Goal: Task Accomplishment & Management: Manage account settings

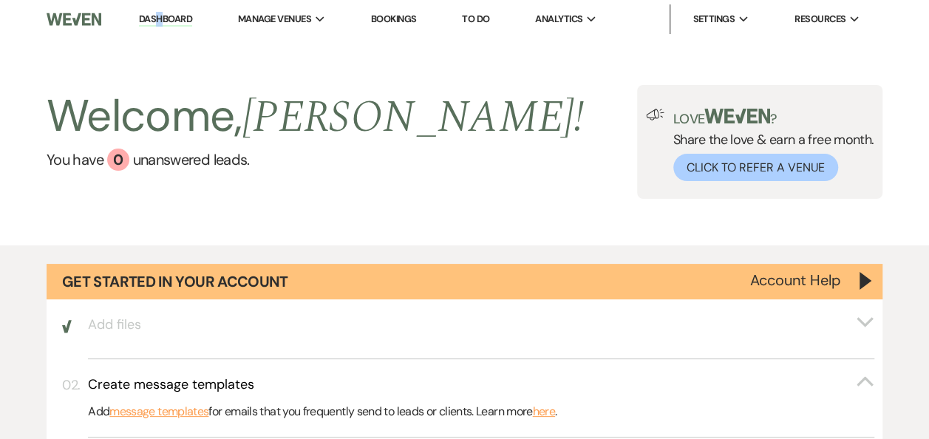
click at [164, 13] on li "Dashboard" at bounding box center [166, 19] width 68 height 30
click at [194, 158] on link "You have 0 unanswered lead s ." at bounding box center [315, 160] width 537 height 22
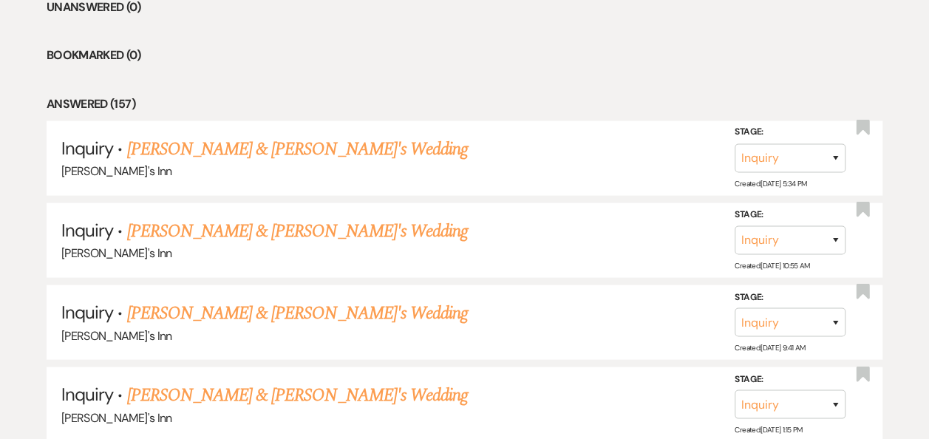
scroll to position [1126, 0]
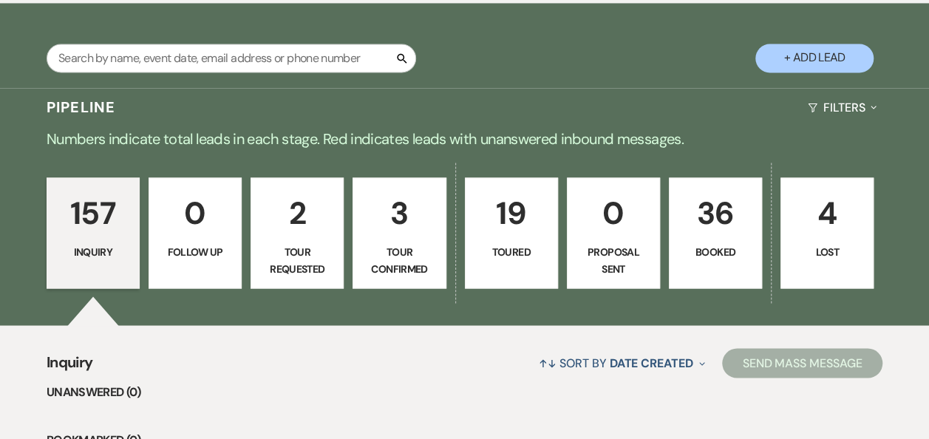
click at [132, 256] on link "157 Inquiry" at bounding box center [93, 232] width 93 height 111
click at [132, 253] on link "157 Inquiry" at bounding box center [93, 232] width 93 height 111
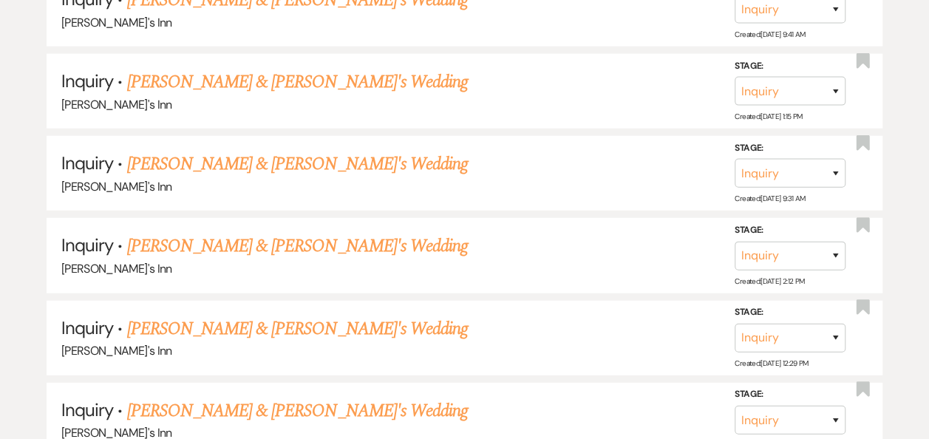
scroll to position [1893, 0]
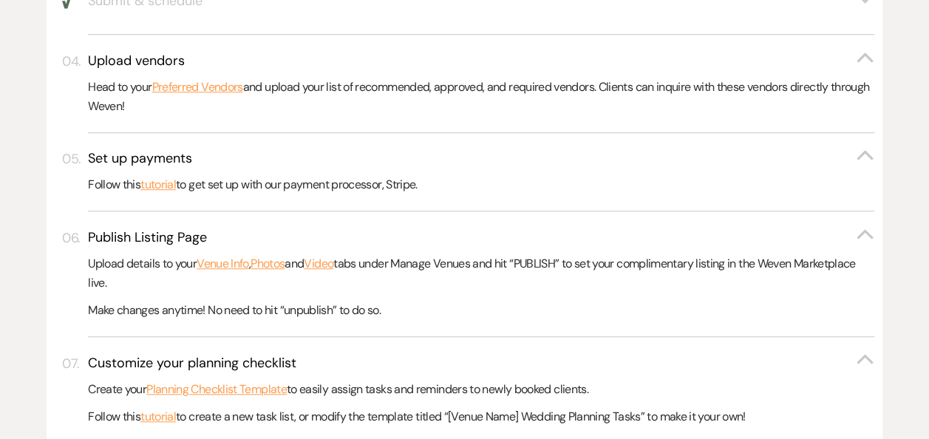
scroll to position [0, 0]
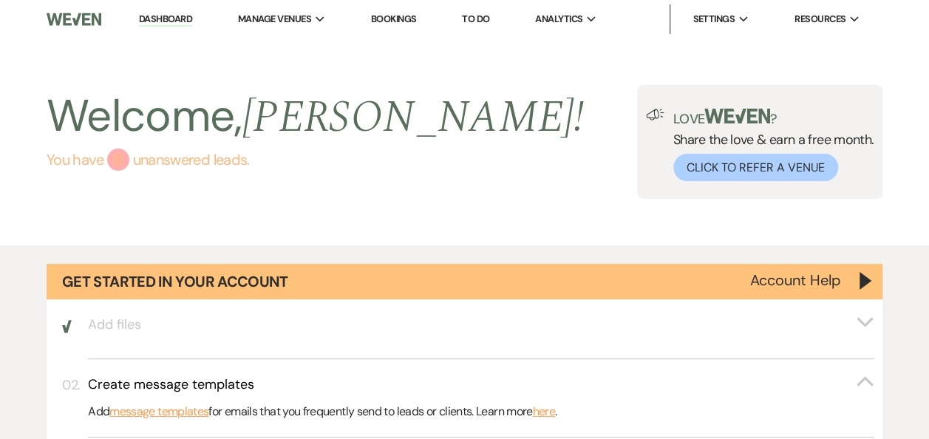
drag, startPoint x: 110, startPoint y: 154, endPoint x: 108, endPoint y: 111, distance: 43.7
click at [110, 155] on div "0" at bounding box center [118, 160] width 22 height 22
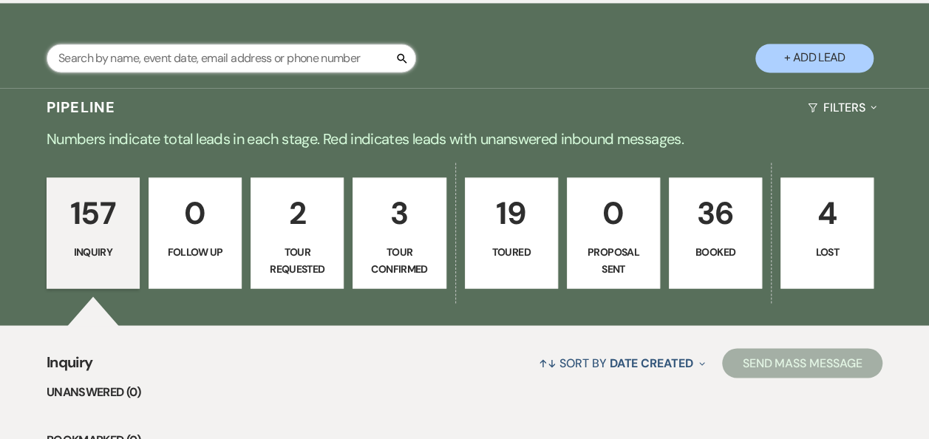
click at [189, 56] on input "text" at bounding box center [232, 58] width 370 height 29
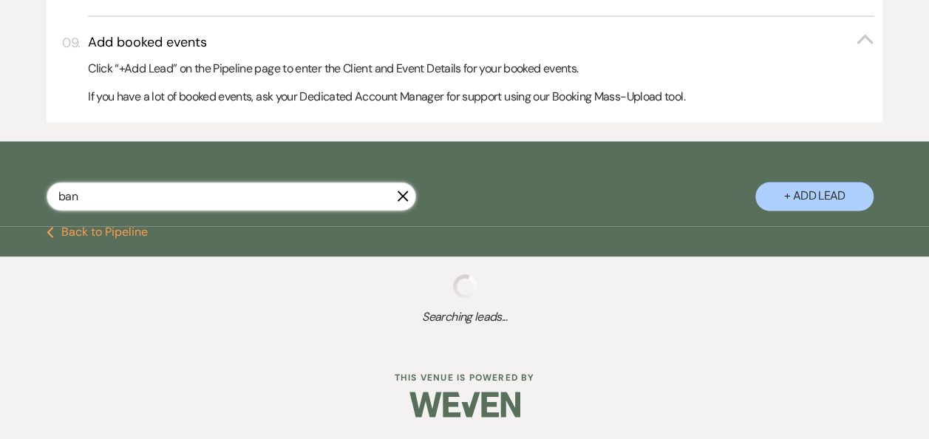
scroll to position [981, 0]
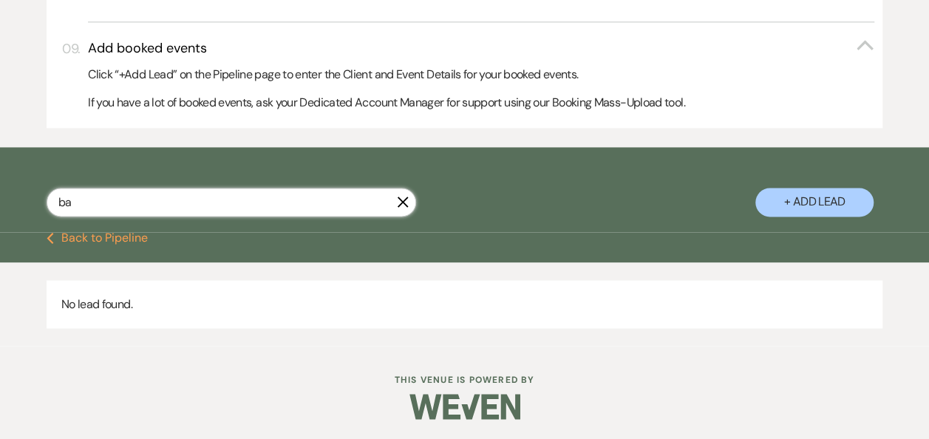
type input "b"
type input "r"
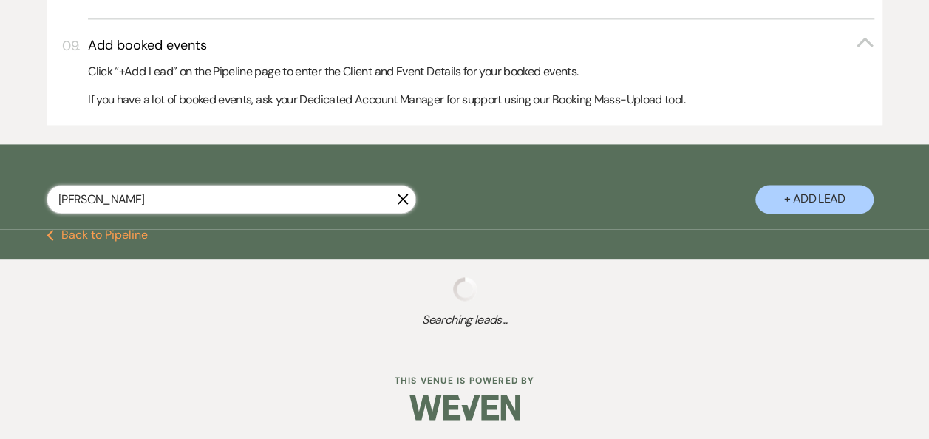
type input "[PERSON_NAME]"
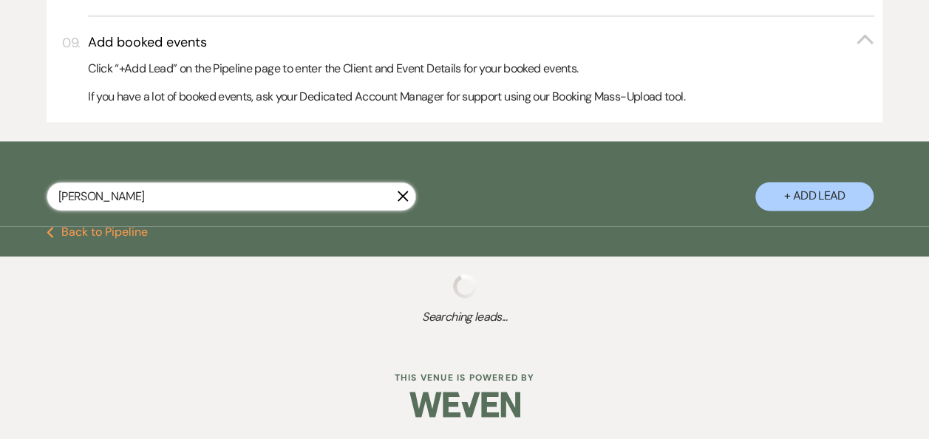
select select "5"
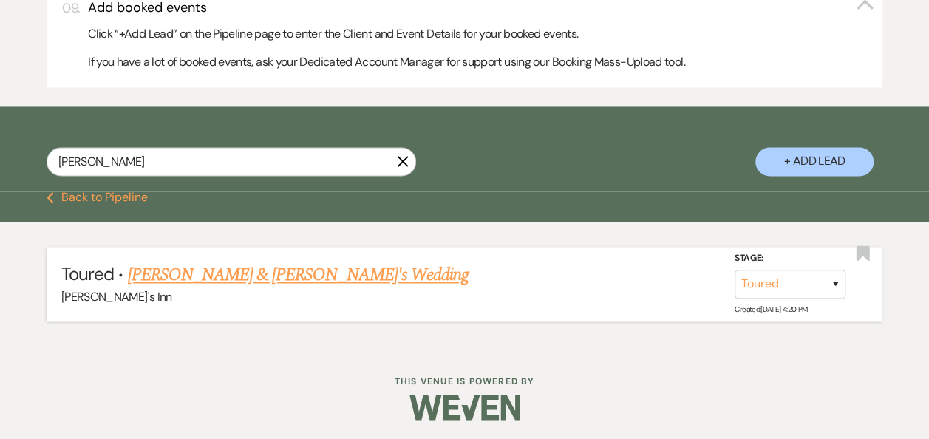
click at [300, 275] on link "[PERSON_NAME] & [PERSON_NAME]'s Wedding" at bounding box center [297, 275] width 341 height 27
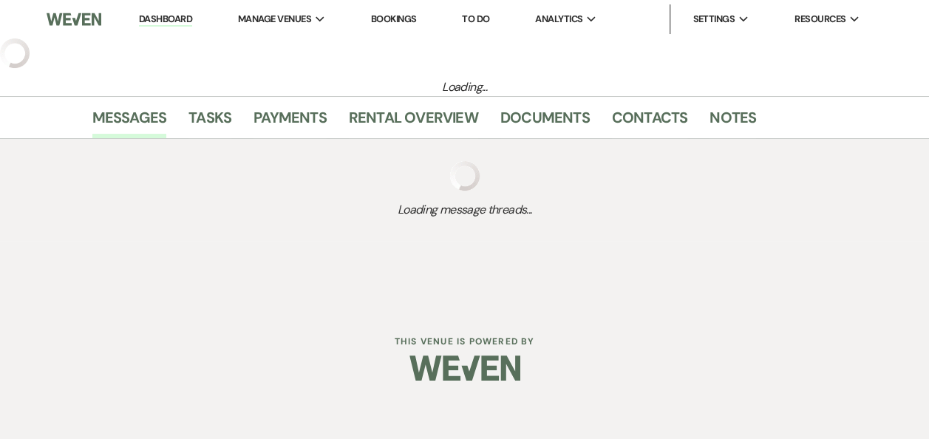
select select "5"
select select "25"
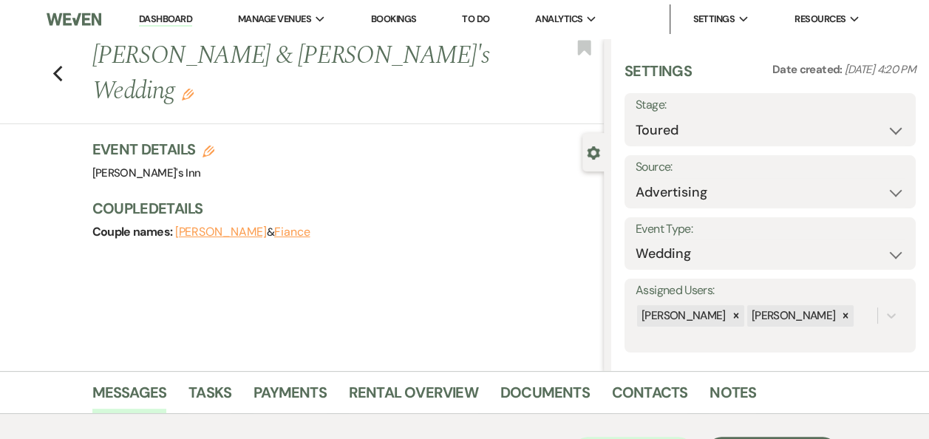
scroll to position [280, 0]
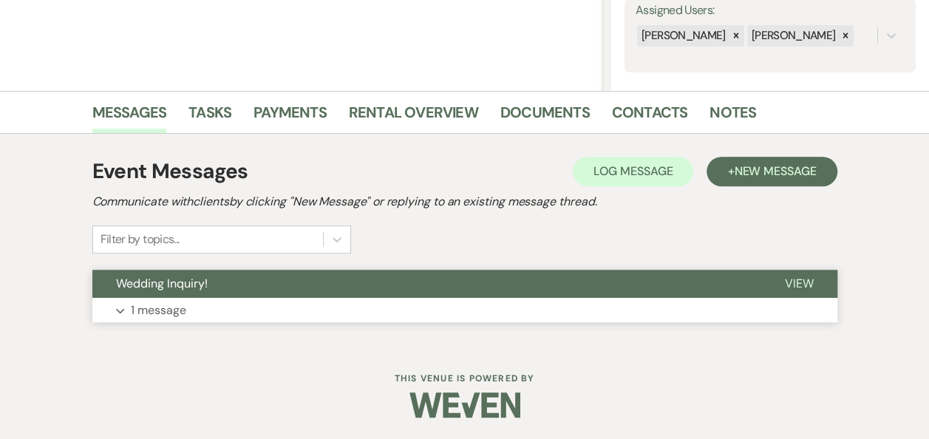
click at [234, 311] on button "Expand 1 message" at bounding box center [464, 310] width 745 height 25
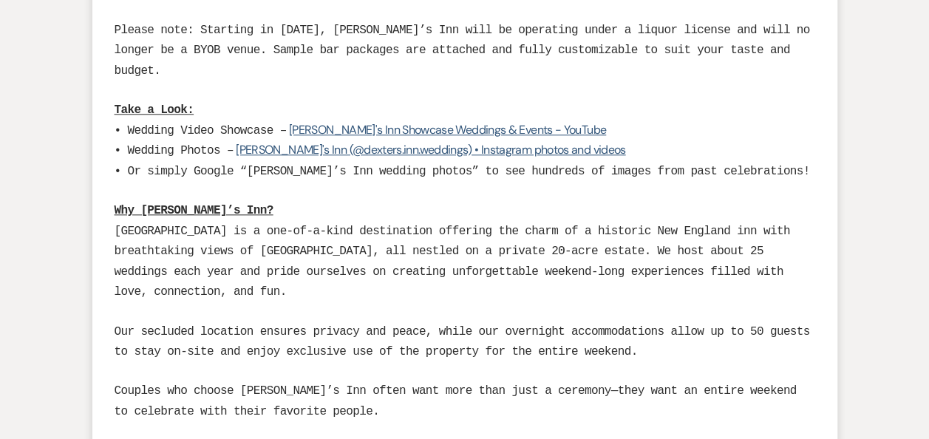
scroll to position [384, 0]
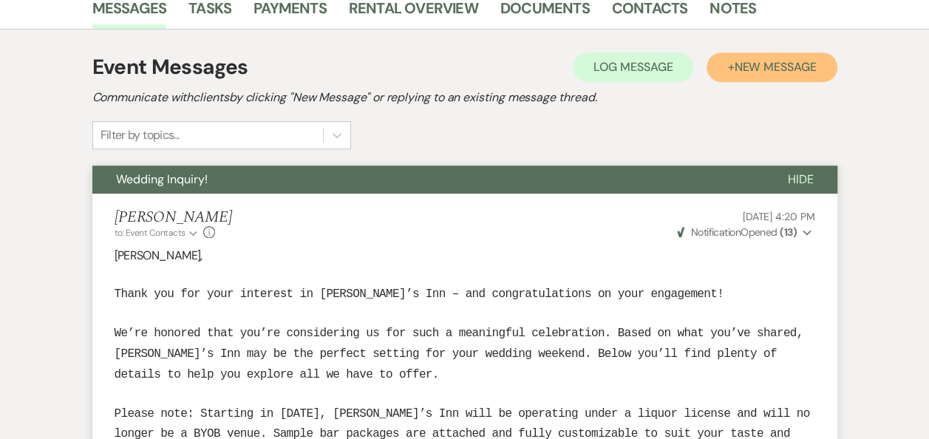
click at [731, 64] on button "+ New Message" at bounding box center [772, 67] width 130 height 30
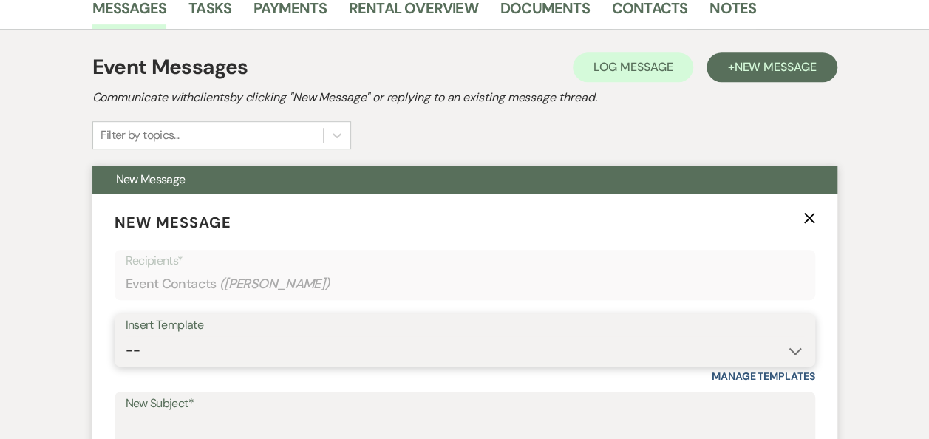
click at [188, 336] on select "-- Weven Planning Portal Introduction (Booked Events) Initial Inquiry Response …" at bounding box center [465, 350] width 678 height 29
select select "978"
click at [126, 336] on select "-- Weven Planning Portal Introduction (Booked Events) Initial Inquiry Response …" at bounding box center [465, 350] width 678 height 29
type input "Booking your event!"
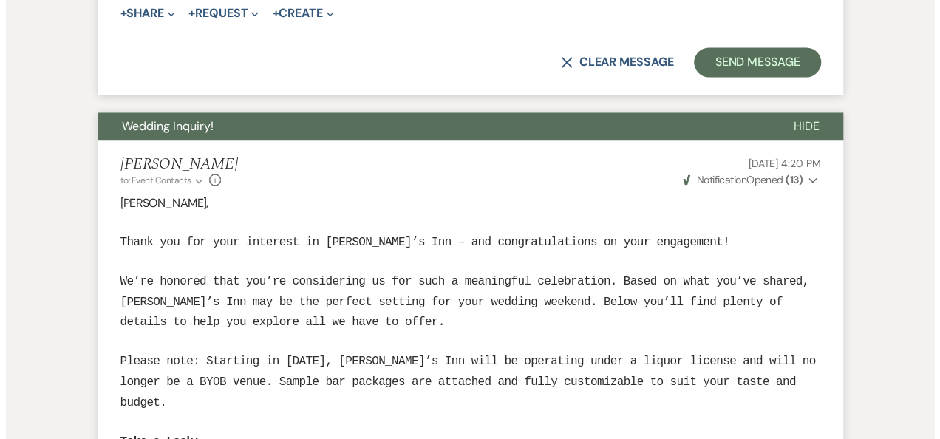
scroll to position [768, 0]
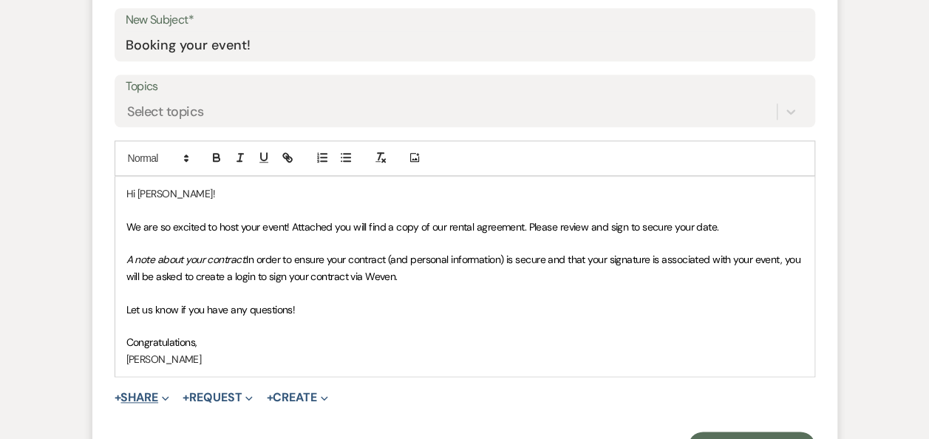
click at [140, 393] on button "+ Share Expand" at bounding box center [142, 398] width 55 height 12
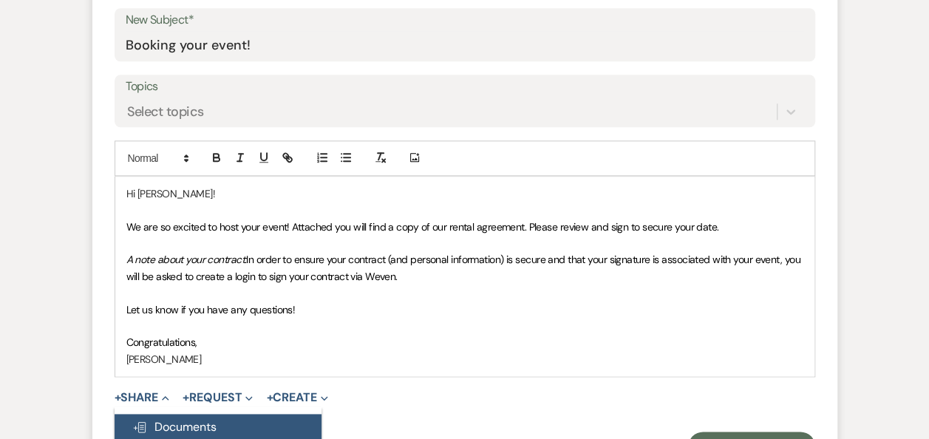
click at [239, 415] on button "Doc Upload Documents" at bounding box center [218, 427] width 207 height 27
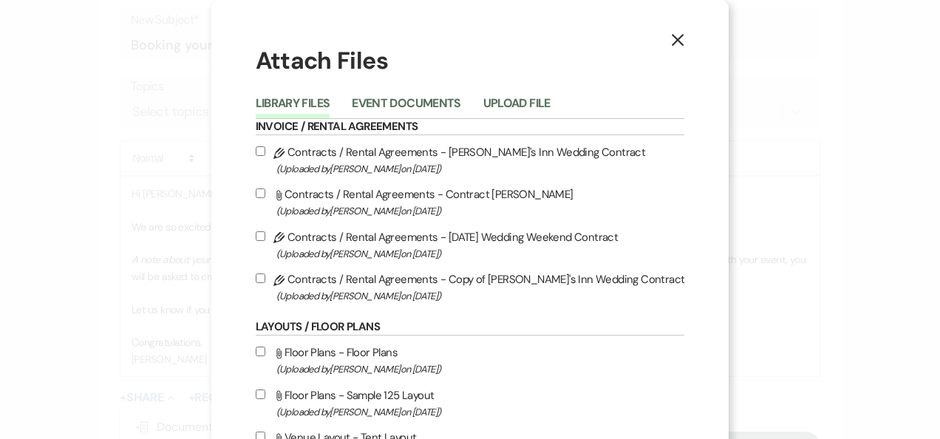
click at [346, 281] on label "Pencil Contracts / Rental Agreements - Copy of [PERSON_NAME]'s Inn Wedding Cont…" at bounding box center [470, 287] width 429 height 35
click at [265, 281] on input "Pencil Contracts / Rental Agreements - Copy of [PERSON_NAME]'s Inn Wedding Cont…" at bounding box center [261, 278] width 10 height 10
checkbox input "true"
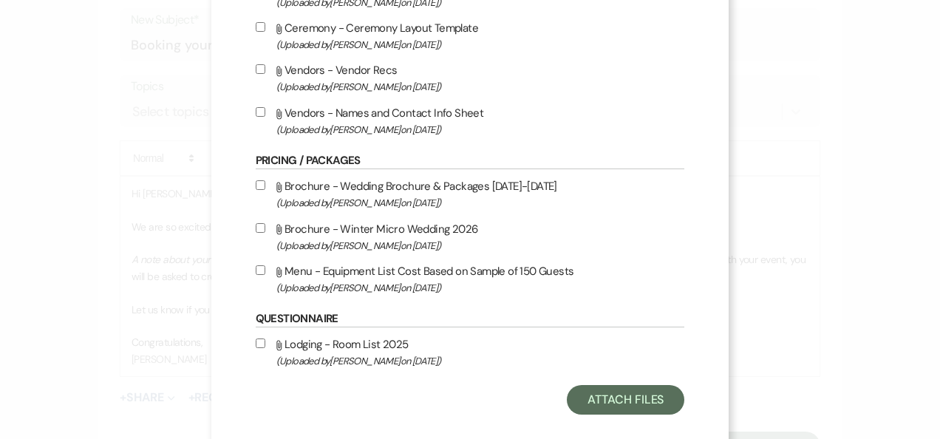
scroll to position [701, 0]
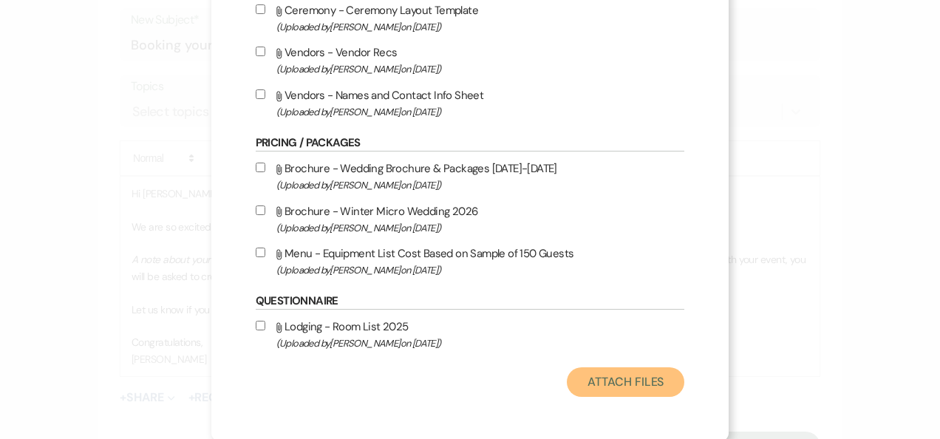
click at [630, 378] on button "Attach Files" at bounding box center [626, 382] width 118 height 30
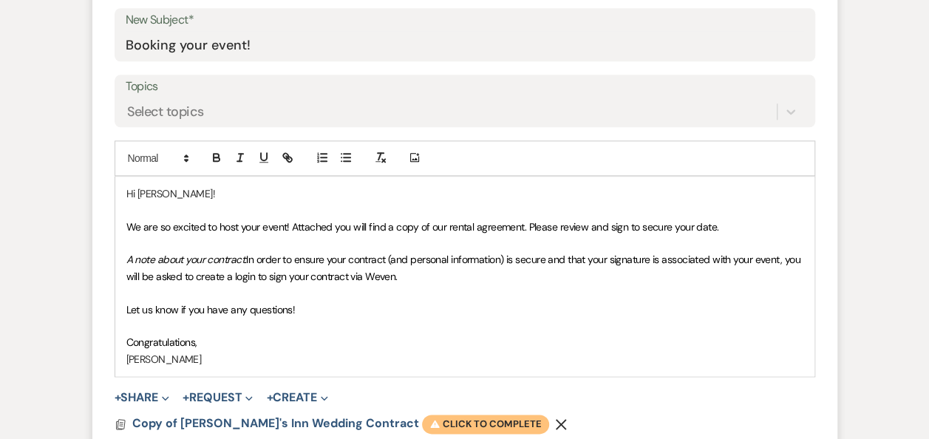
click at [457, 421] on span "Warning Click to complete" at bounding box center [485, 424] width 127 height 19
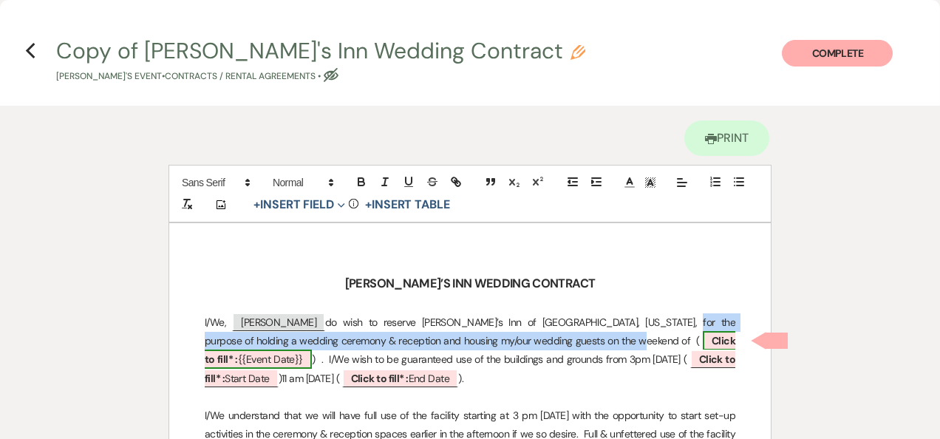
click at [659, 331] on span "Click to fill* : {{Event Date}}" at bounding box center [470, 350] width 531 height 38
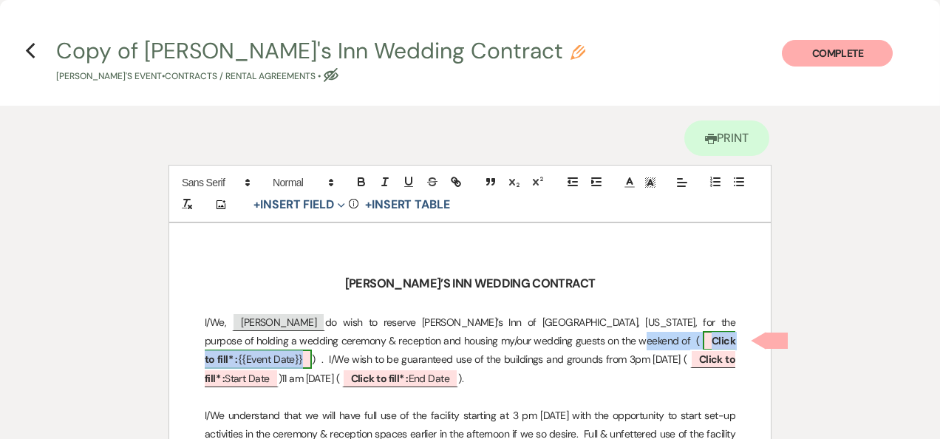
select select "smartCustomField"
select select "owner"
select select "{{eventDate}}"
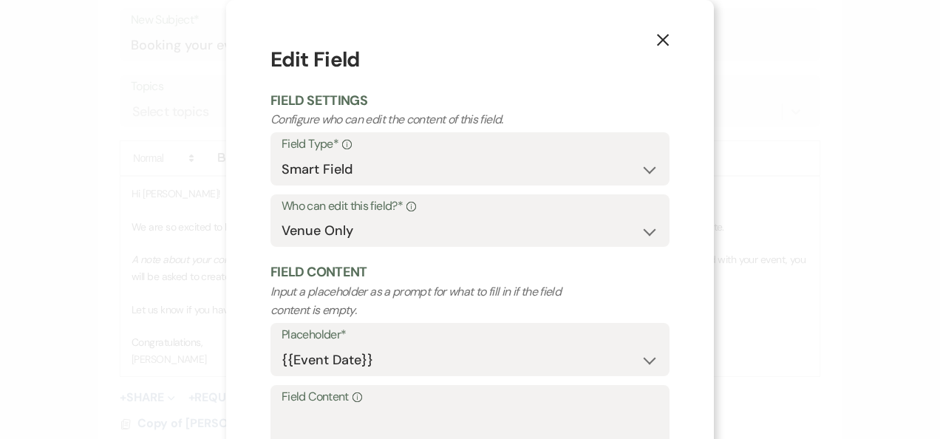
drag, startPoint x: 367, startPoint y: 404, endPoint x: 367, endPoint y: 417, distance: 12.6
click at [367, 407] on div "Field Content Info" at bounding box center [469, 434] width 399 height 98
click at [367, 425] on textarea "Field Content Info" at bounding box center [470, 444] width 377 height 74
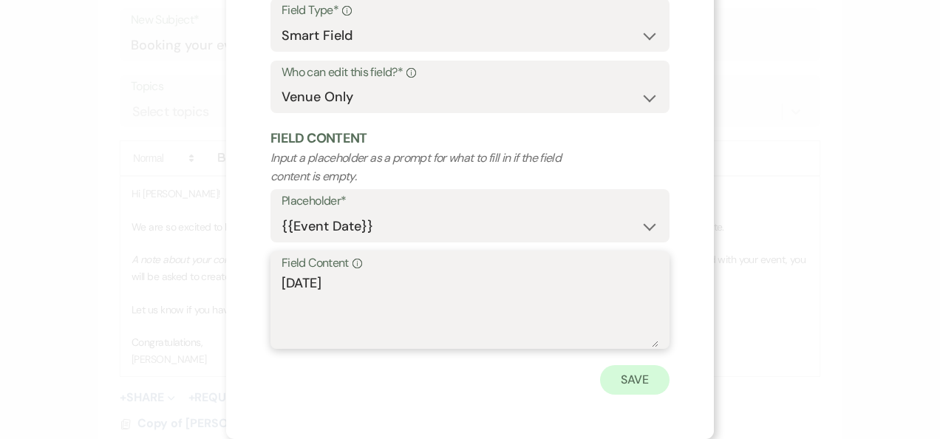
type textarea "[DATE]"
click at [633, 390] on button "Save" at bounding box center [634, 380] width 69 height 30
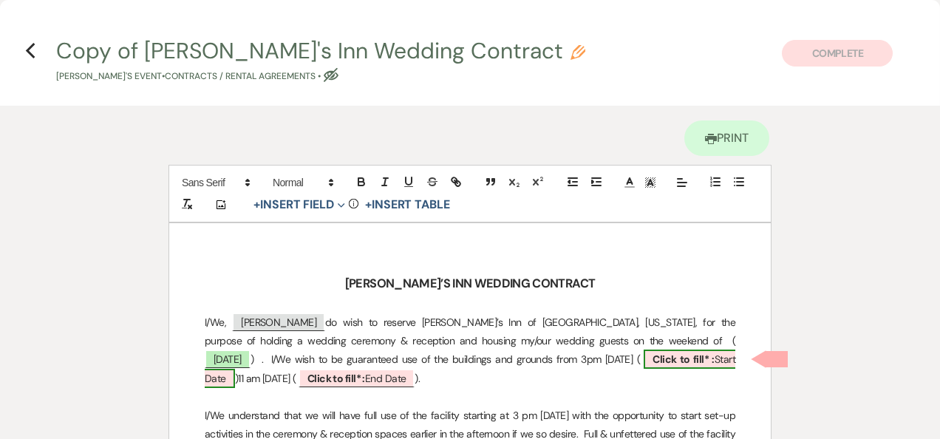
click at [653, 361] on b "Click to fill* :" at bounding box center [684, 359] width 62 height 13
select select "owner"
select select "custom_placeholder"
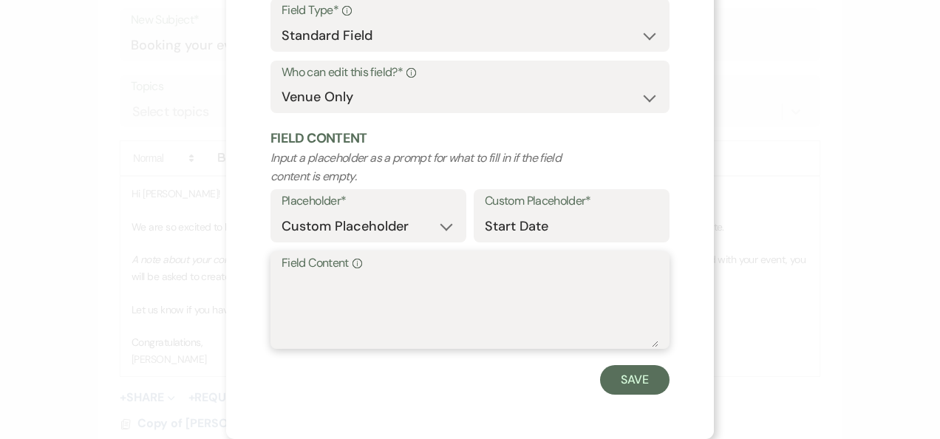
click at [378, 304] on textarea "Field Content Info" at bounding box center [470, 310] width 377 height 74
type textarea "[DATE]"
click at [653, 387] on button "Save" at bounding box center [634, 380] width 69 height 30
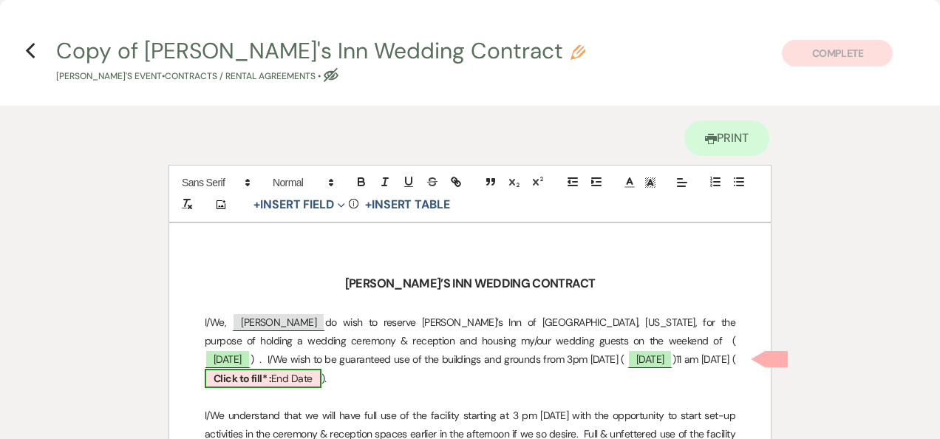
click at [271, 372] on b "Click to fill* :" at bounding box center [243, 378] width 58 height 13
select select "owner"
select select "custom_placeholder"
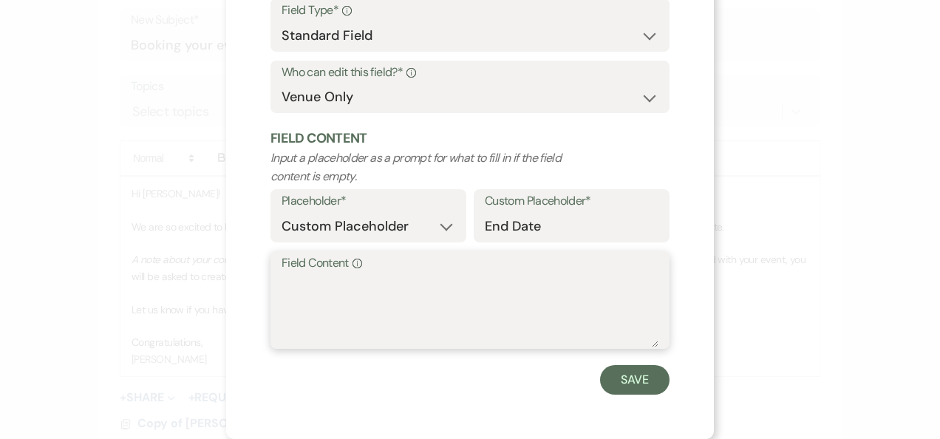
click at [370, 300] on textarea "Field Content Info" at bounding box center [470, 310] width 377 height 74
type textarea "[DATE]"
click at [606, 390] on button "Save" at bounding box center [634, 380] width 69 height 30
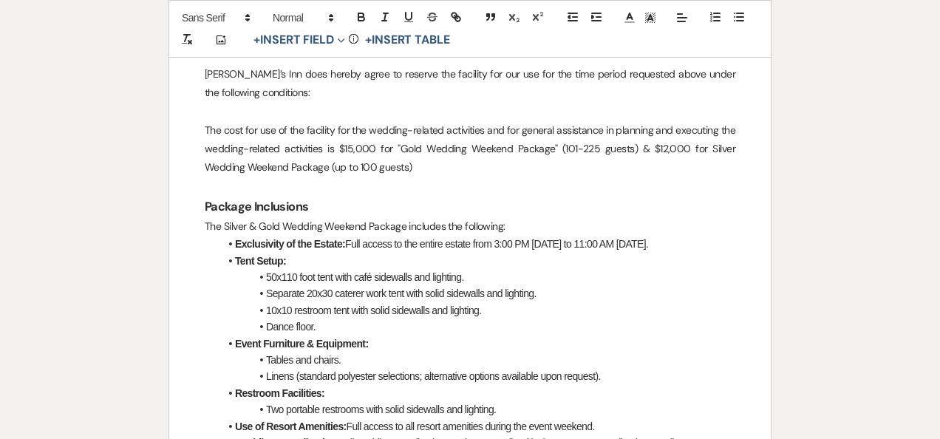
scroll to position [0, 0]
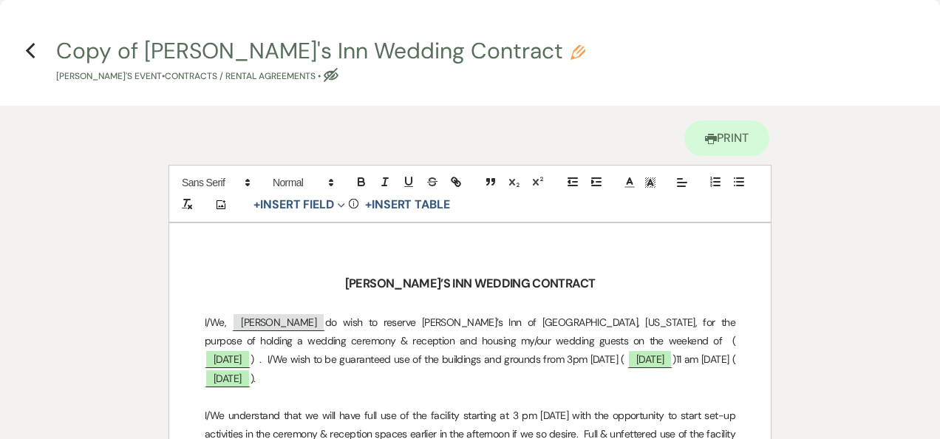
drag, startPoint x: 27, startPoint y: 50, endPoint x: 263, endPoint y: 333, distance: 367.8
click at [291, 321] on span "[PERSON_NAME]" at bounding box center [278, 322] width 93 height 19
select select "smartCustomField"
select select "{{clientNames}}"
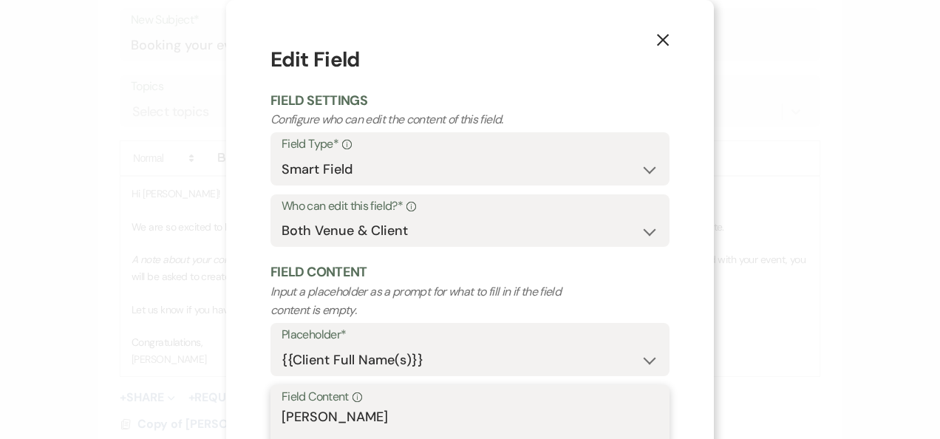
click at [393, 417] on textarea "[PERSON_NAME]" at bounding box center [470, 444] width 377 height 74
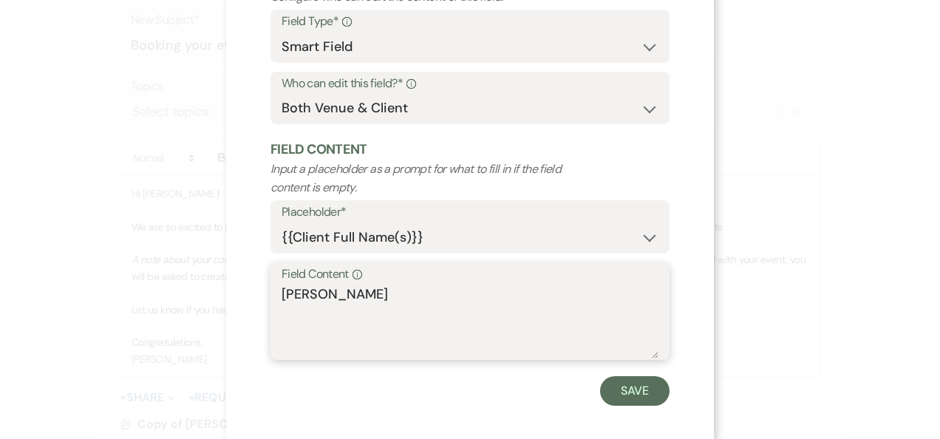
scroll to position [134, 0]
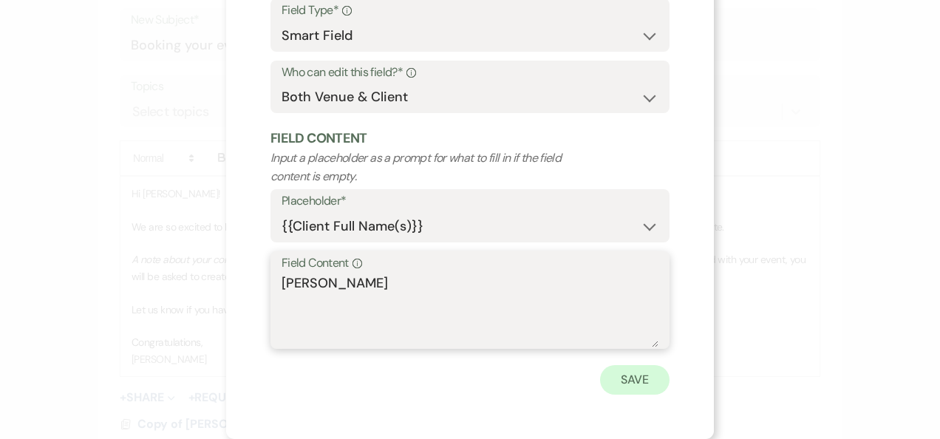
type textarea "[PERSON_NAME]"
click at [603, 382] on button "Save" at bounding box center [634, 380] width 69 height 30
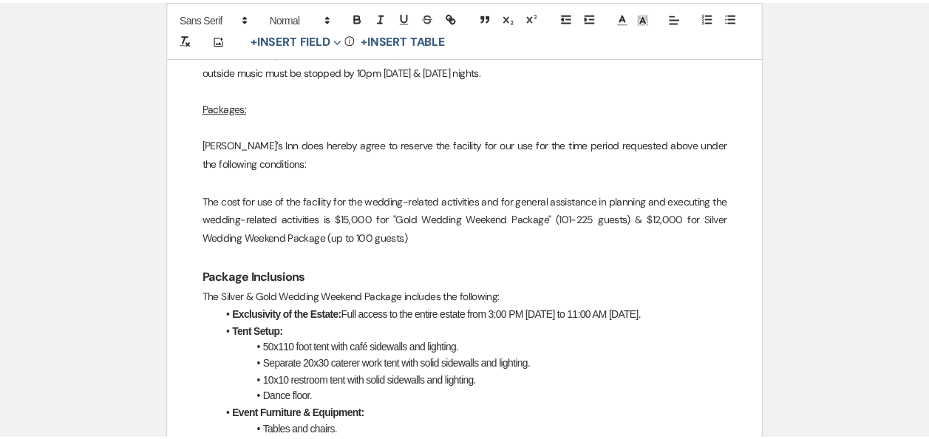
scroll to position [0, 0]
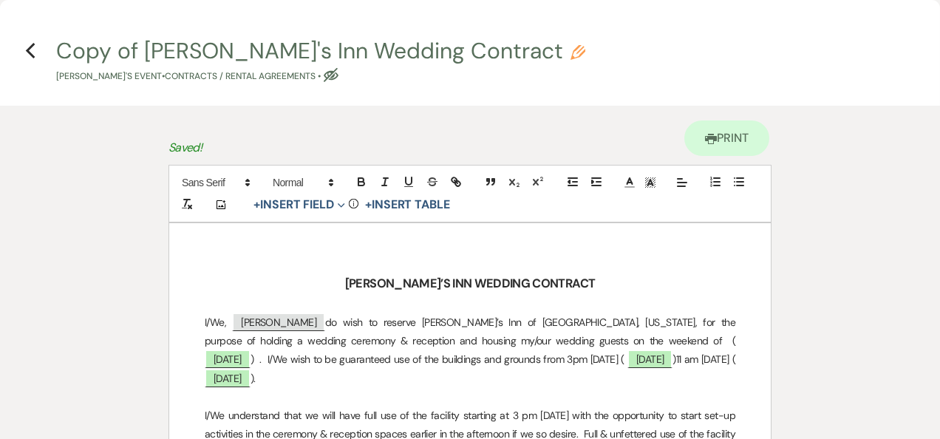
click at [24, 56] on h4 "Previous Copy of [PERSON_NAME]'s Inn Wedding Contract Pencil [PERSON_NAME]'s Ev…" at bounding box center [470, 59] width 940 height 48
click at [34, 52] on icon "Previous" at bounding box center [30, 51] width 11 height 18
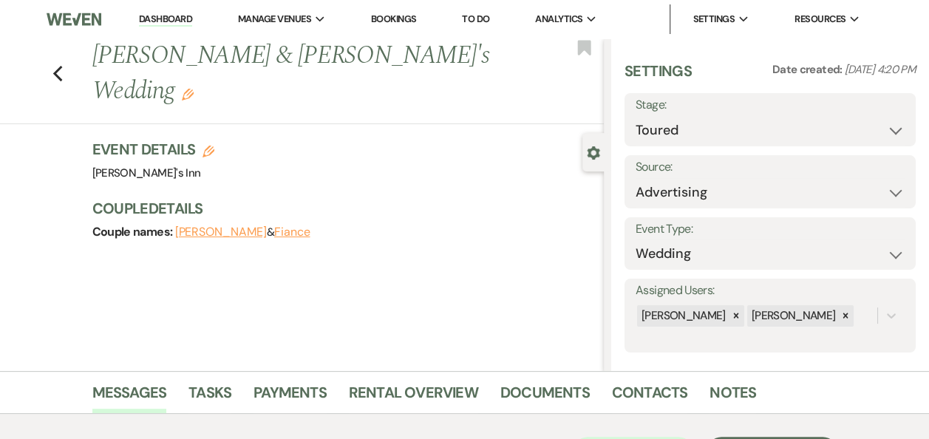
drag, startPoint x: 220, startPoint y: 55, endPoint x: 234, endPoint y: 53, distance: 13.5
click at [220, 55] on h1 "[PERSON_NAME] & [PERSON_NAME]'s Wedding Edit" at bounding box center [294, 73] width 404 height 70
click at [194, 89] on icon "Edit" at bounding box center [188, 95] width 12 height 12
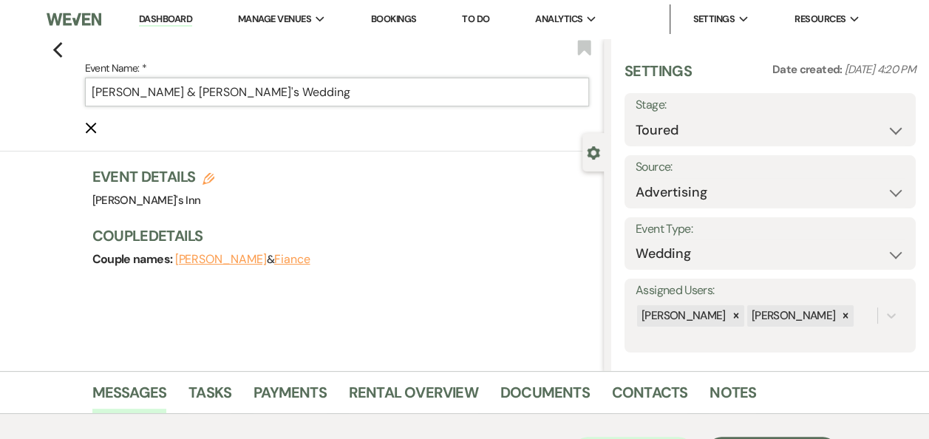
drag, startPoint x: 156, startPoint y: 95, endPoint x: 185, endPoint y: 89, distance: 30.0
click at [157, 95] on input "[PERSON_NAME] & [PERSON_NAME]'s Wedding" at bounding box center [337, 92] width 505 height 29
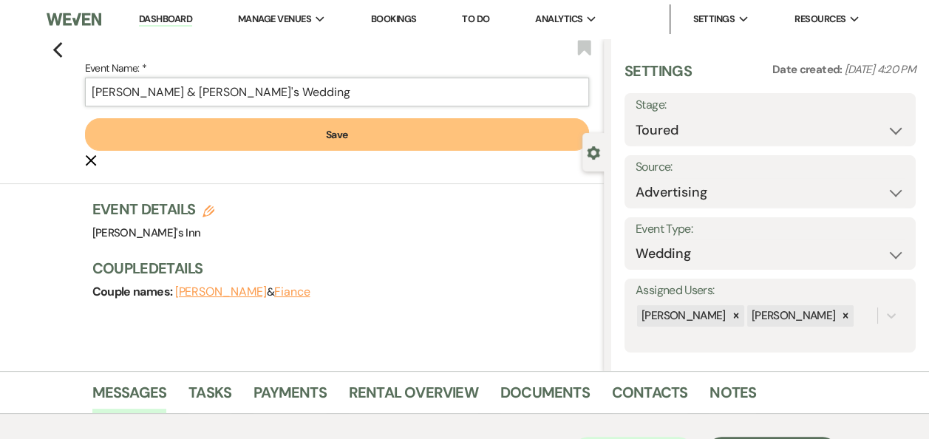
type input "[PERSON_NAME] & [PERSON_NAME]'s Wedding"
click at [283, 150] on form "Event Name: * [PERSON_NAME] & [PERSON_NAME]'s Wedding Save Cancel Edit" at bounding box center [337, 113] width 505 height 109
drag, startPoint x: 283, startPoint y: 150, endPoint x: 291, endPoint y: 142, distance: 11.5
click at [291, 140] on button "Save" at bounding box center [337, 134] width 505 height 33
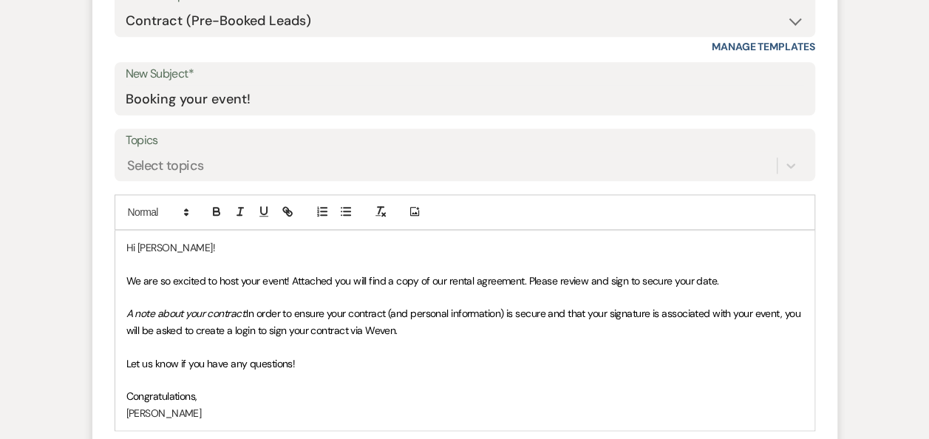
scroll to position [1098, 0]
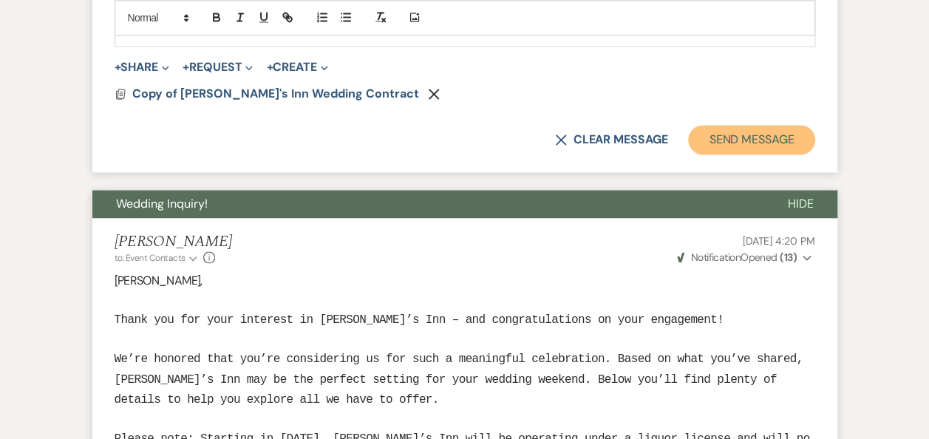
click at [748, 146] on button "Send Message" at bounding box center [751, 140] width 126 height 30
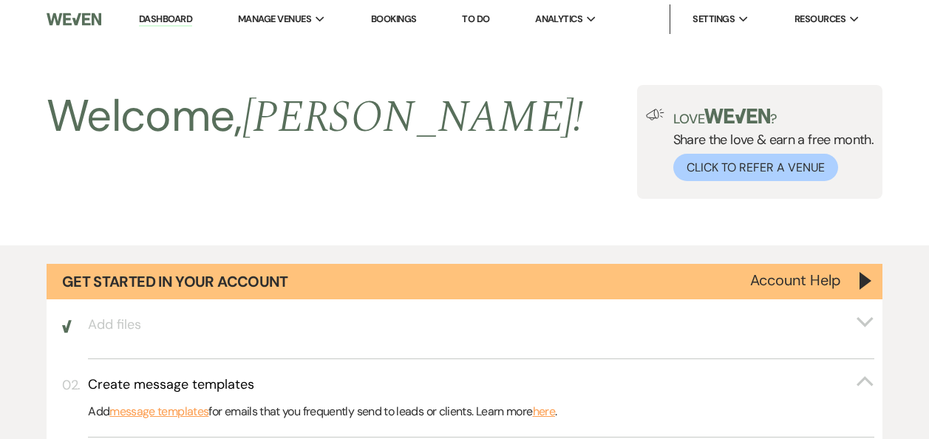
select select "5"
